Goal: Transaction & Acquisition: Purchase product/service

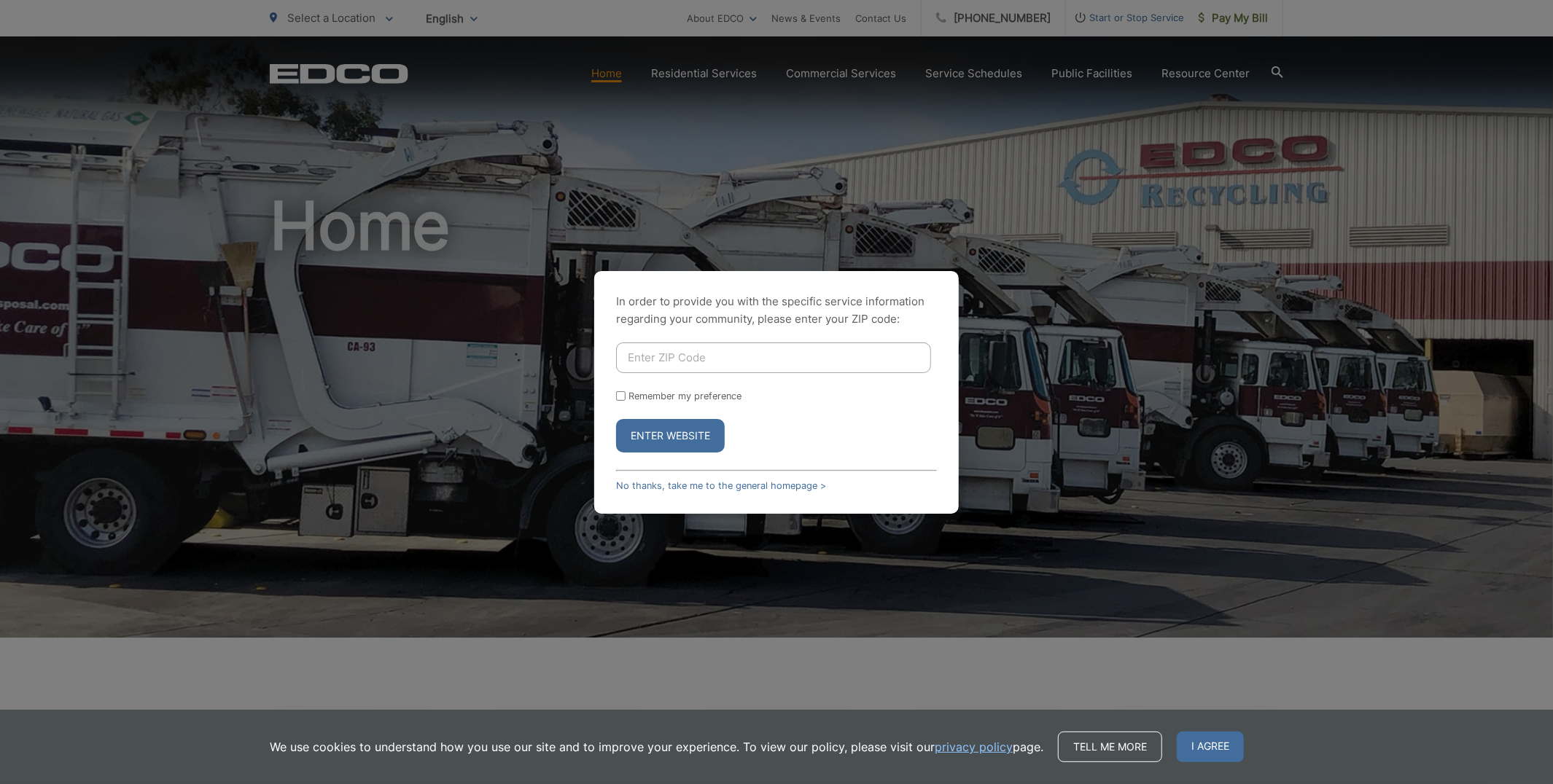
click at [706, 348] on input "Enter ZIP Code" at bounding box center [774, 357] width 315 height 31
type input "92020"
click at [616, 419] on button "Enter Website" at bounding box center [671, 436] width 109 height 33
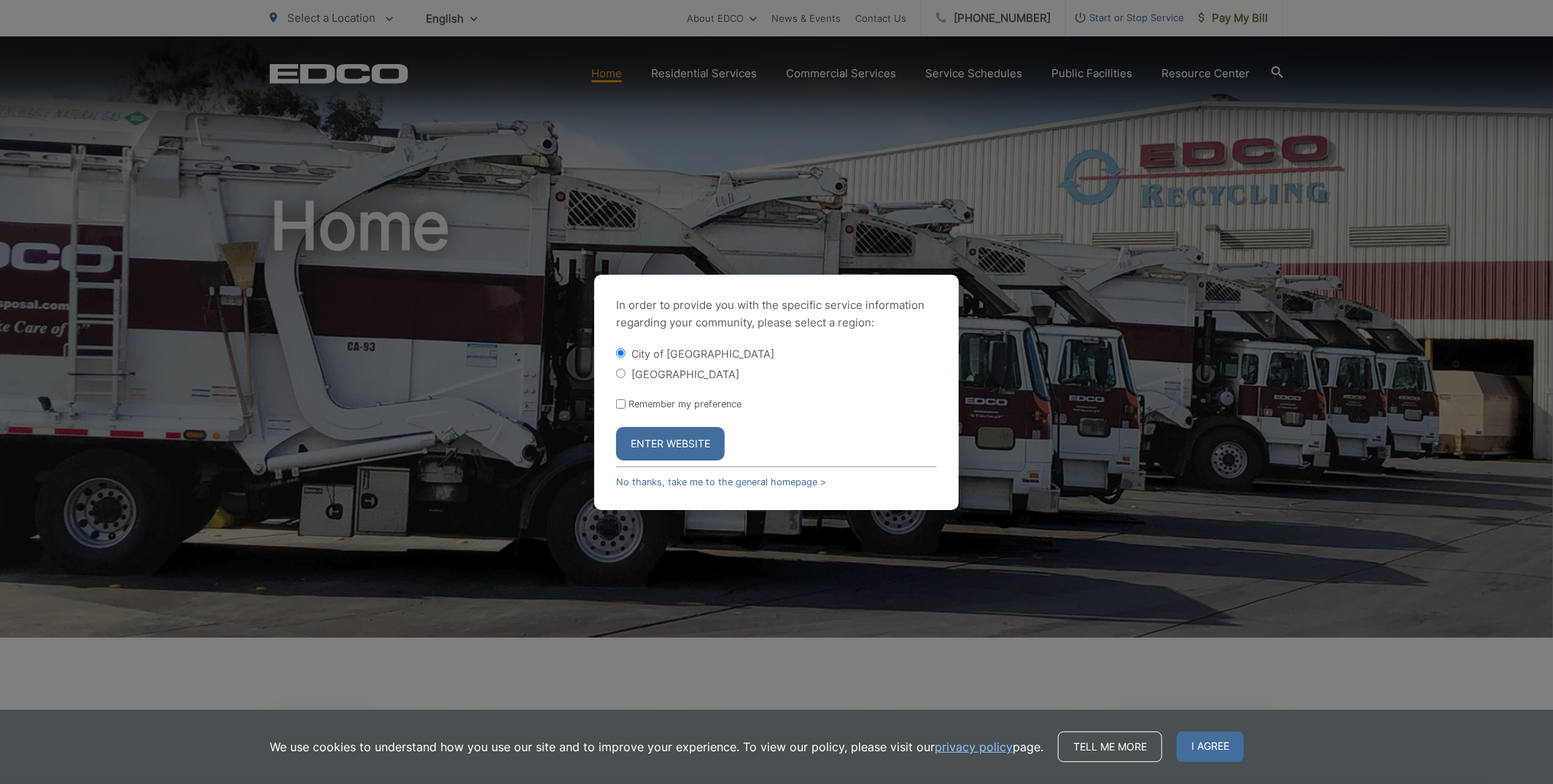
click at [708, 447] on button "Enter Website" at bounding box center [671, 443] width 109 height 33
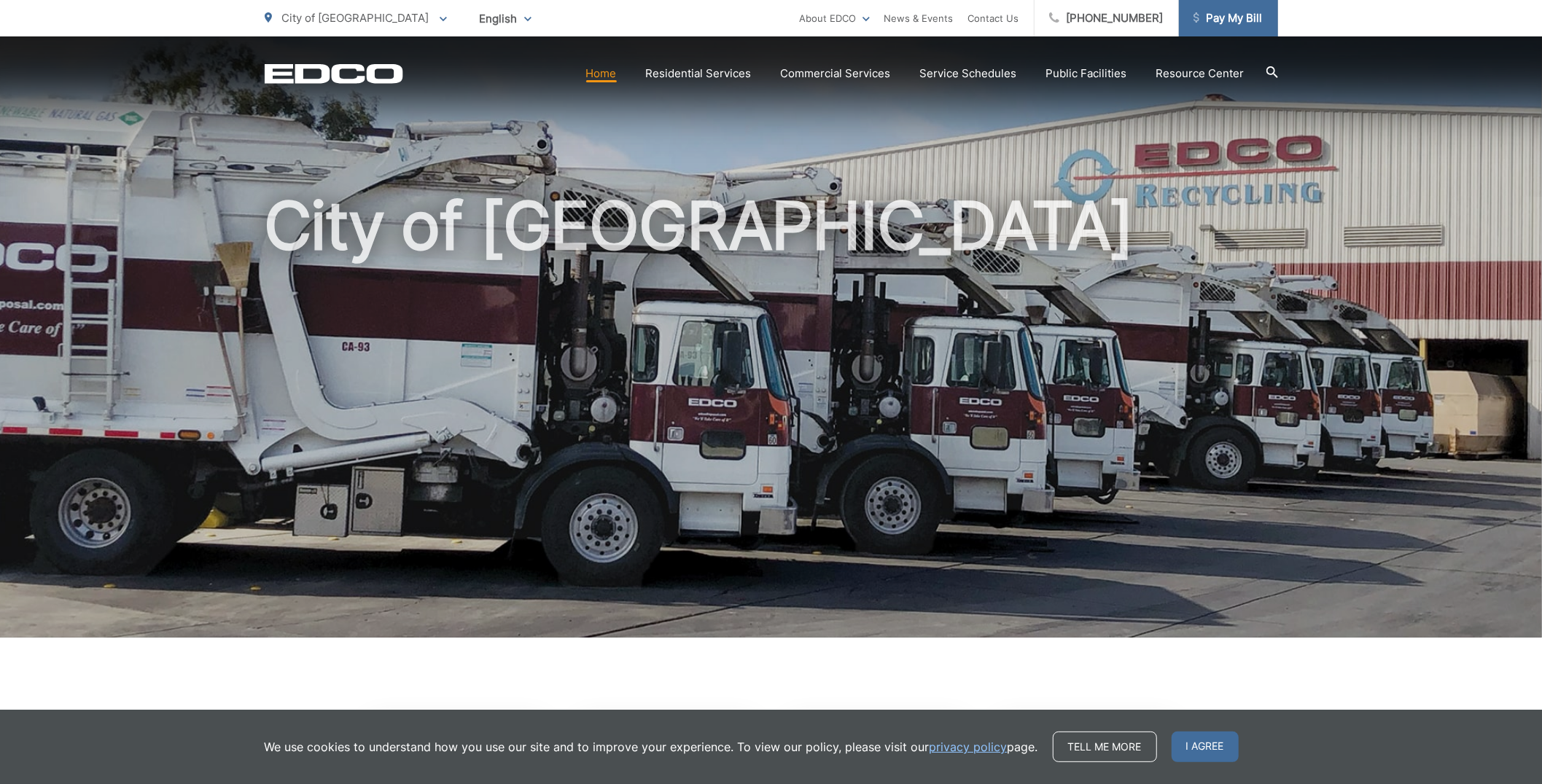
click at [1228, 14] on span "Pay My Bill" at bounding box center [1228, 18] width 69 height 17
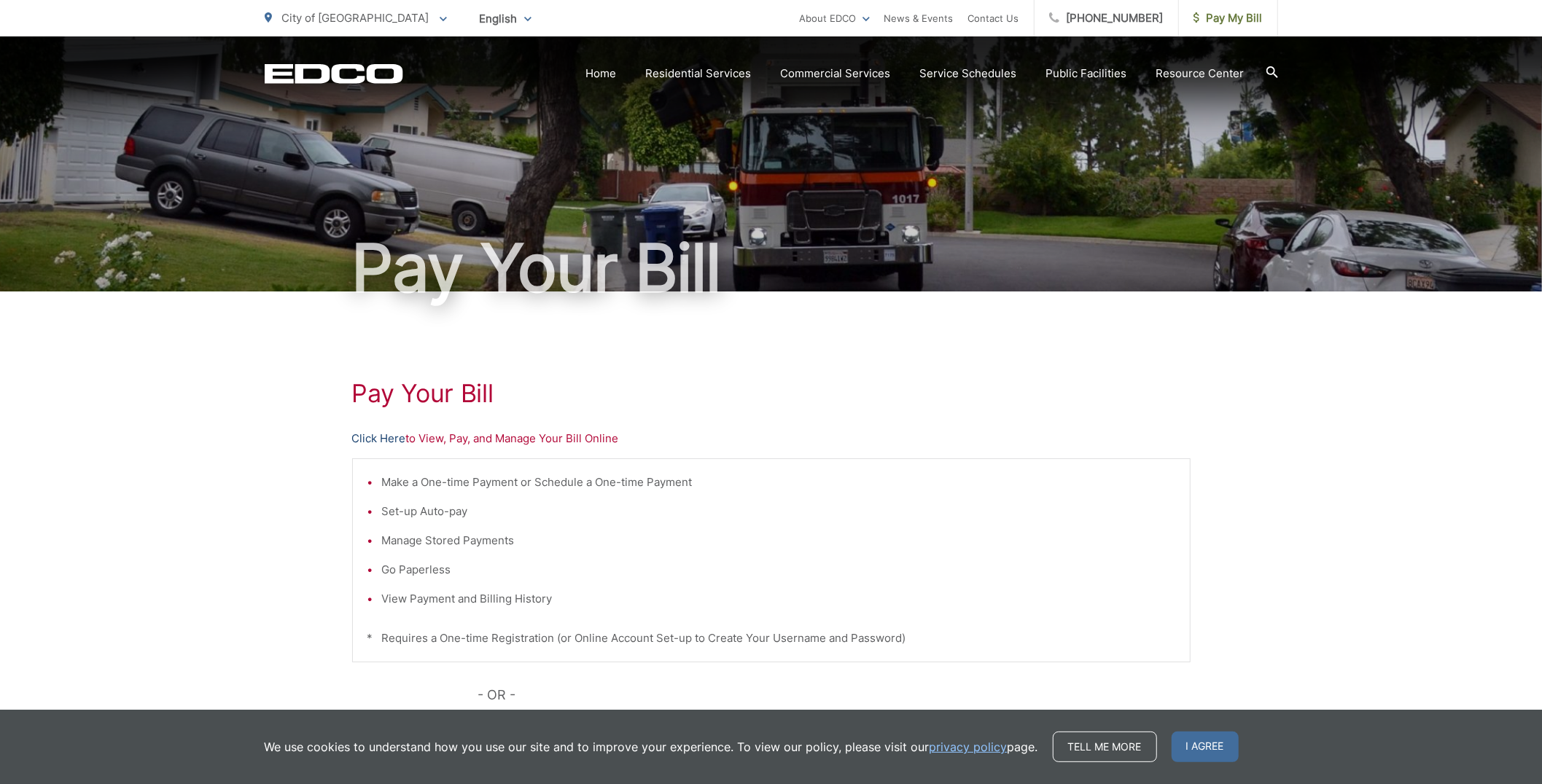
click at [385, 435] on link "Click Here" at bounding box center [379, 438] width 54 height 17
